Goal: Task Accomplishment & Management: Manage account settings

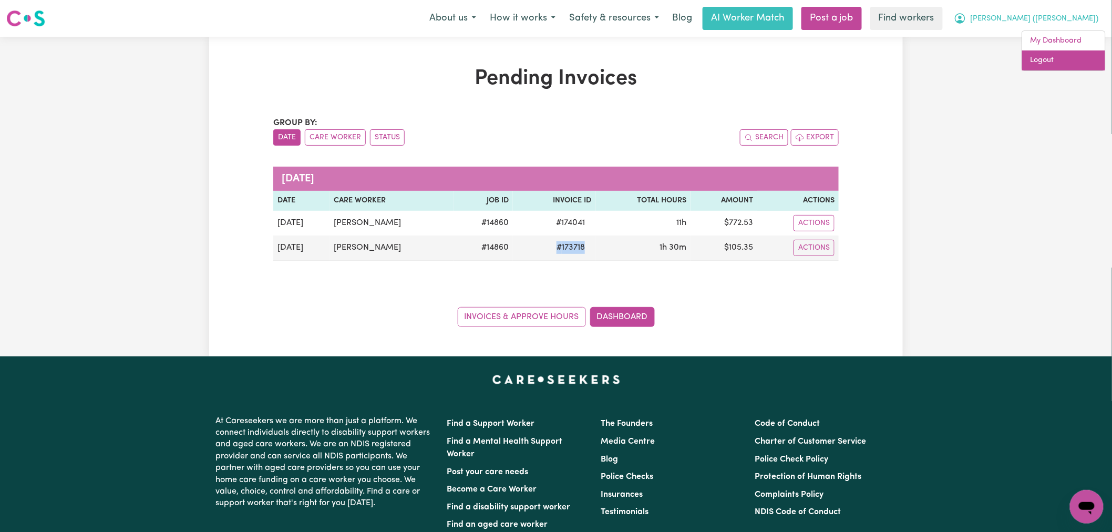
click at [1079, 53] on link "Logout" at bounding box center [1063, 60] width 83 height 20
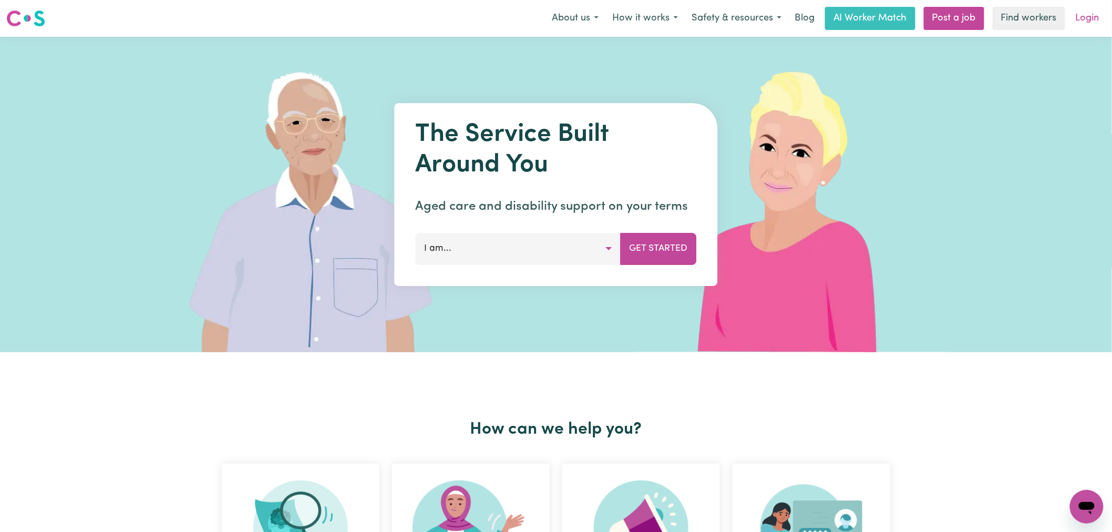
click at [1086, 19] on link "Login" at bounding box center [1087, 18] width 36 height 23
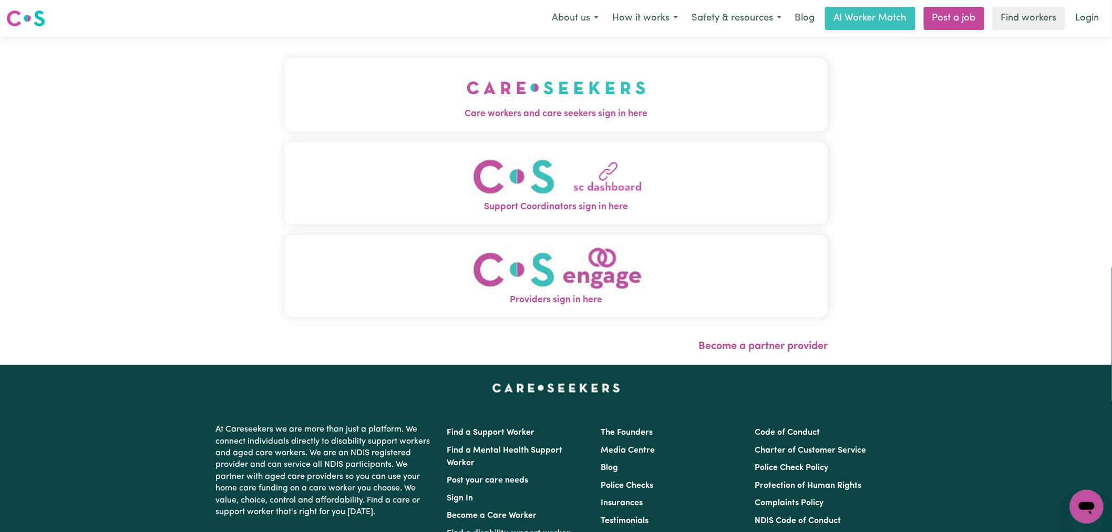
click at [348, 121] on button "Care workers and care seekers sign in here" at bounding box center [555, 95] width 543 height 74
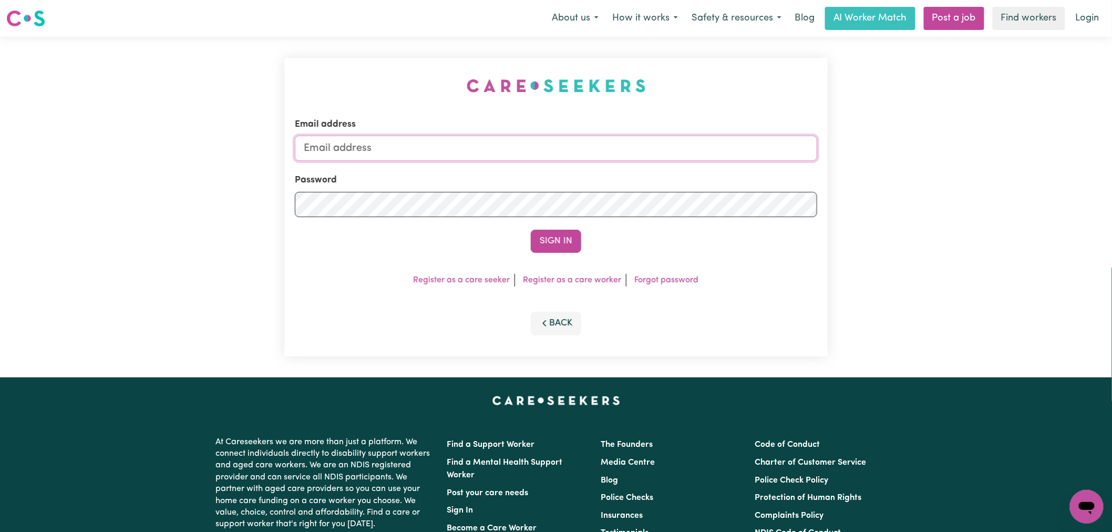
click at [481, 155] on input "Email address" at bounding box center [556, 148] width 522 height 25
click at [460, 146] on input "[PERSON_NAME][EMAIL_ADDRESS][DOMAIN_NAME]" at bounding box center [556, 148] width 522 height 25
drag, startPoint x: 459, startPoint y: 149, endPoint x: 357, endPoint y: 139, distance: 102.4
click at [357, 139] on input "superuser~[PERSON_NAME][EMAIL_ADDRESS][PERSON_NAME][DOMAIN_NAME]" at bounding box center [556, 148] width 522 height 25
type input "superuser~[PERSON_NAME][EMAIL_ADDRESS][PERSON_NAME][DOMAIN_NAME]"
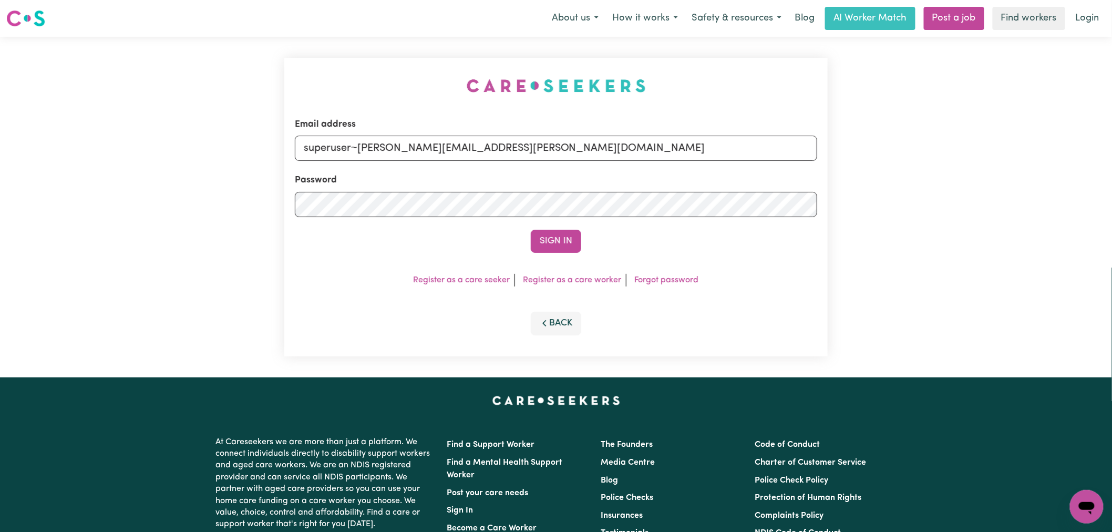
click at [531, 230] on button "Sign In" at bounding box center [556, 241] width 50 height 23
